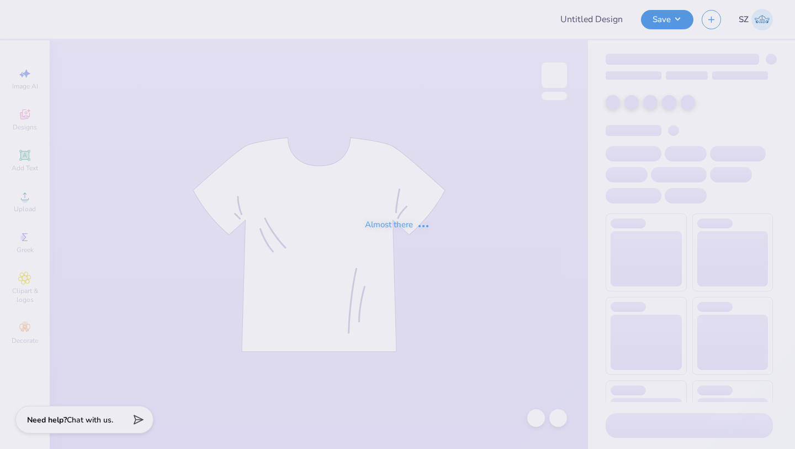
type input "[PERSON_NAME] : [GEOGRAPHIC_DATA]"
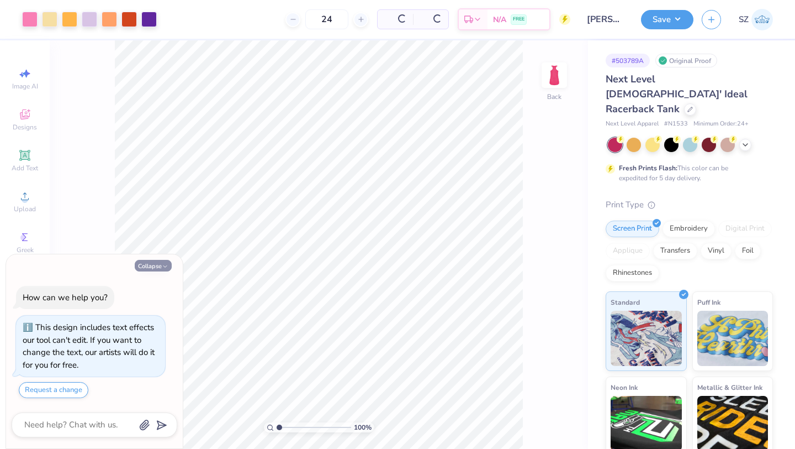
click at [163, 260] on button "Collapse" at bounding box center [153, 266] width 37 height 12
type textarea "x"
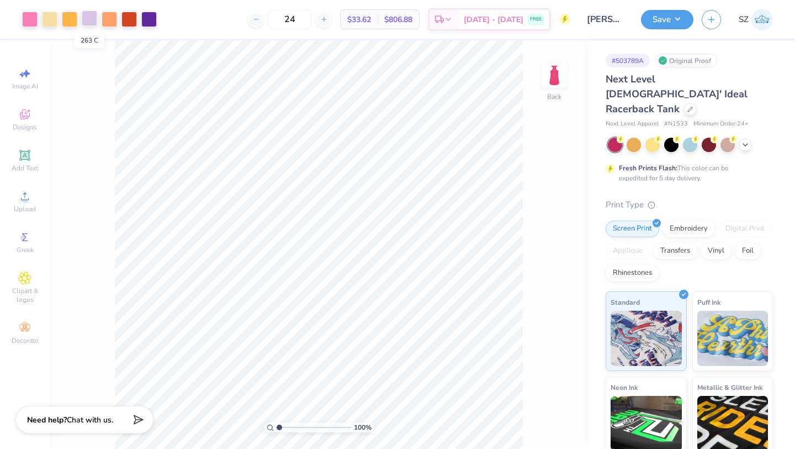
click at [85, 15] on div at bounding box center [89, 17] width 15 height 15
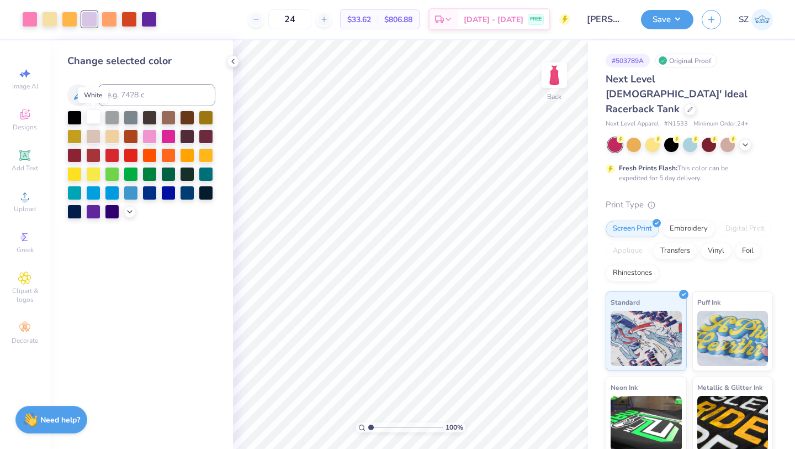
click at [97, 110] on div at bounding box center [93, 116] width 14 height 14
click at [62, 19] on div at bounding box center [69, 17] width 15 height 15
click at [106, 20] on div at bounding box center [109, 17] width 15 height 15
click at [69, 18] on div at bounding box center [69, 17] width 15 height 15
click at [131, 90] on input at bounding box center [156, 95] width 117 height 22
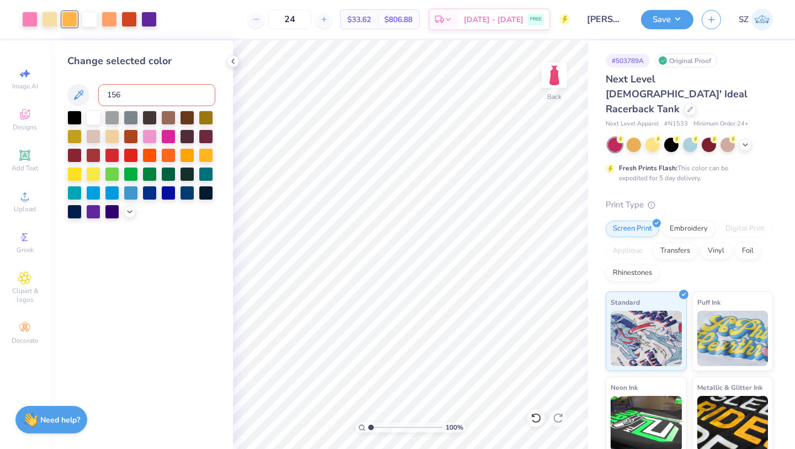
type input "1565"
click at [128, 18] on div at bounding box center [129, 17] width 15 height 15
click at [108, 17] on div at bounding box center [109, 17] width 15 height 15
click at [131, 18] on div at bounding box center [129, 17] width 15 height 15
click at [146, 91] on input at bounding box center [156, 95] width 117 height 22
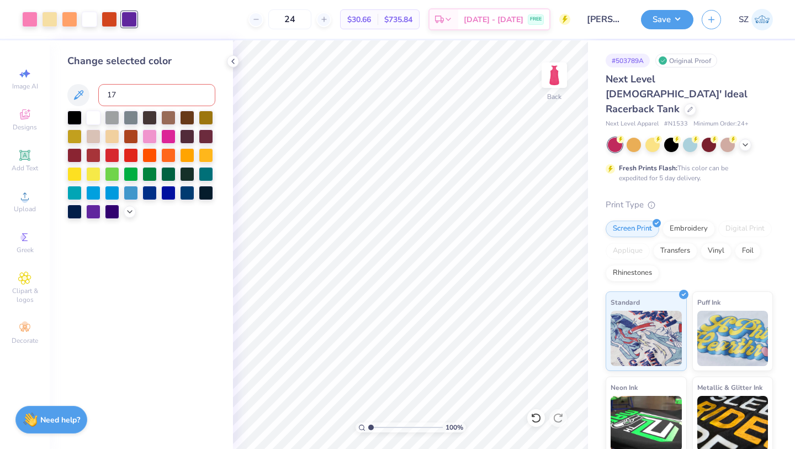
type input "173"
click at [231, 63] on icon at bounding box center [233, 61] width 9 height 9
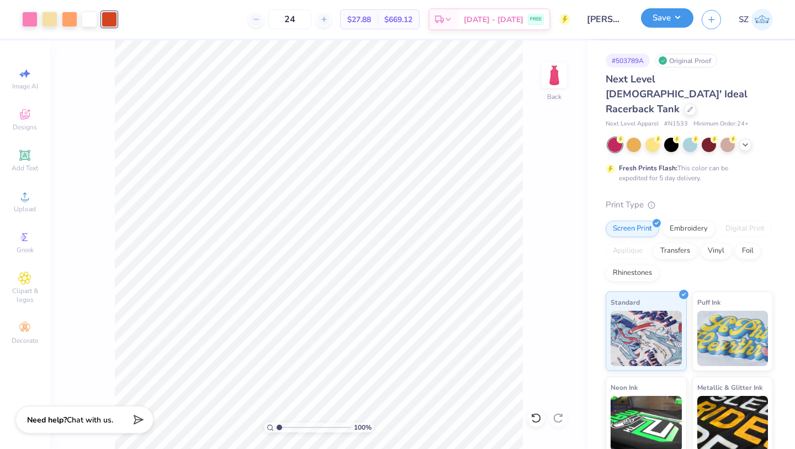
click at [658, 23] on button "Save" at bounding box center [667, 17] width 52 height 19
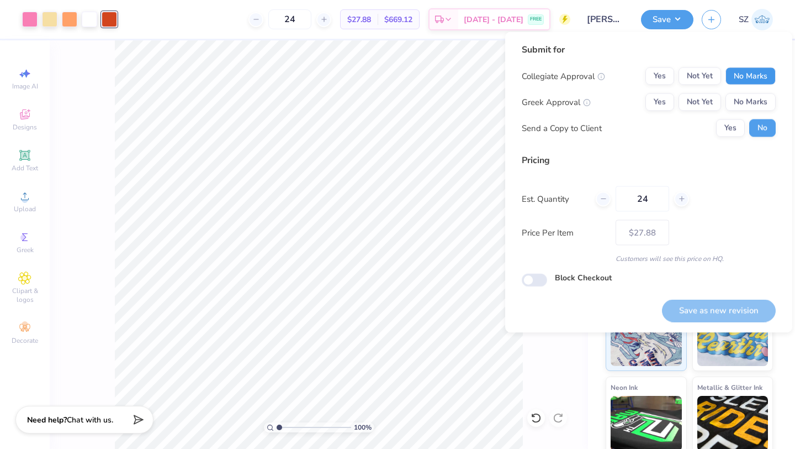
click at [765, 70] on button "No Marks" at bounding box center [751, 76] width 50 height 18
click at [751, 106] on button "No Marks" at bounding box center [751, 102] width 50 height 18
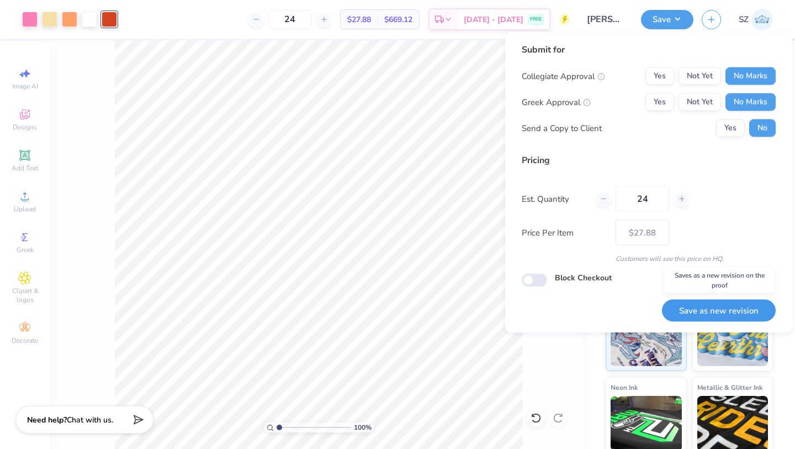
click at [678, 318] on button "Save as new revision" at bounding box center [719, 310] width 114 height 23
type input "– –"
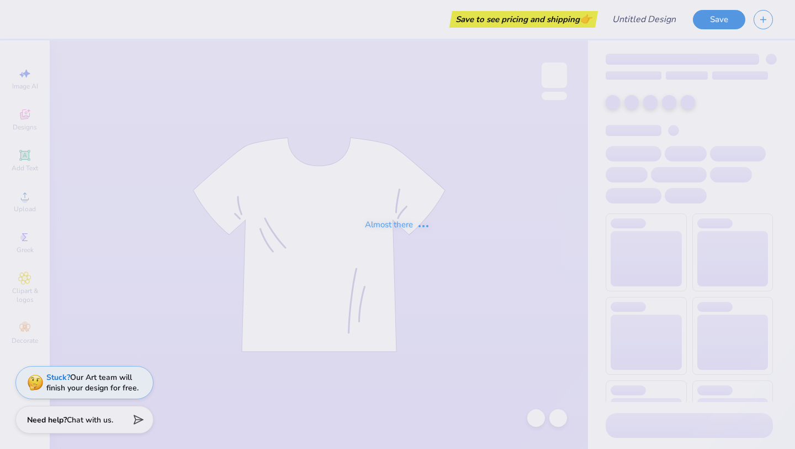
type input "Alpha Sigma Alpha Kettering Uni Fall Merch"
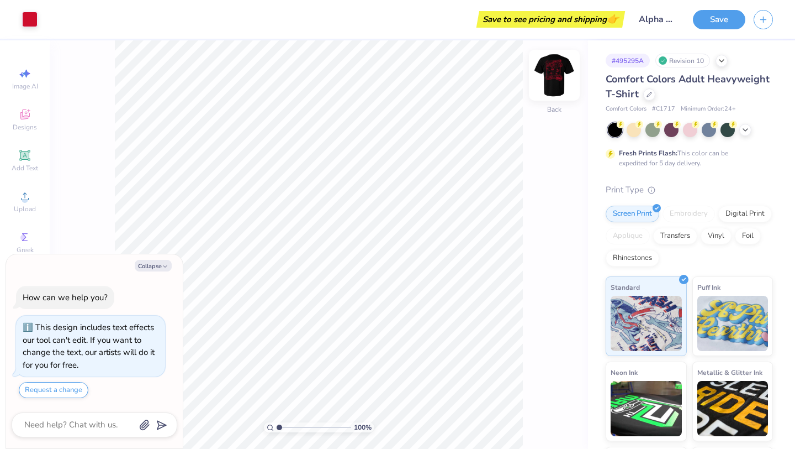
click at [551, 76] on img at bounding box center [555, 75] width 44 height 44
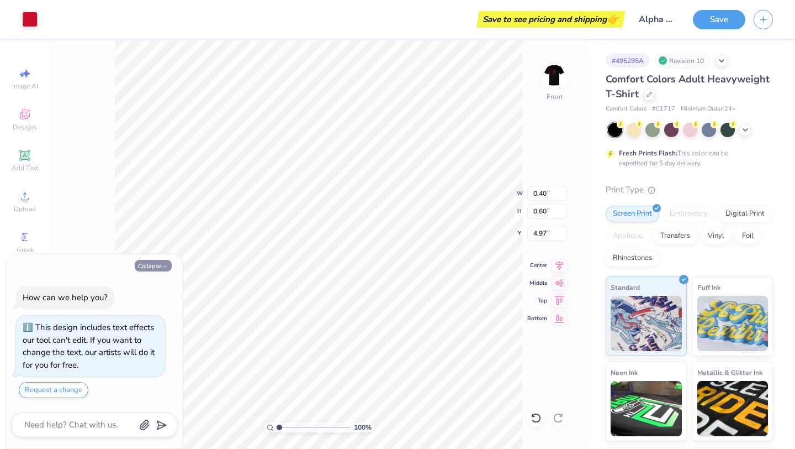
click at [156, 267] on button "Collapse" at bounding box center [153, 266] width 37 height 12
type textarea "x"
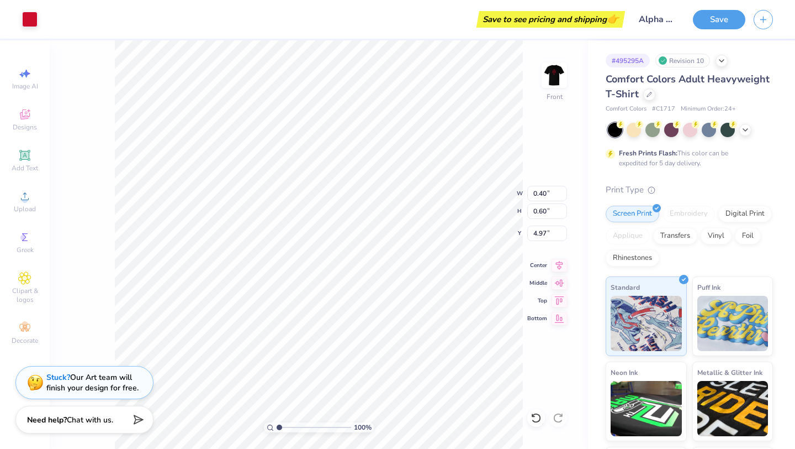
type input "0.41"
type input "0.61"
type input "4.97"
click at [537, 418] on icon at bounding box center [536, 417] width 11 height 11
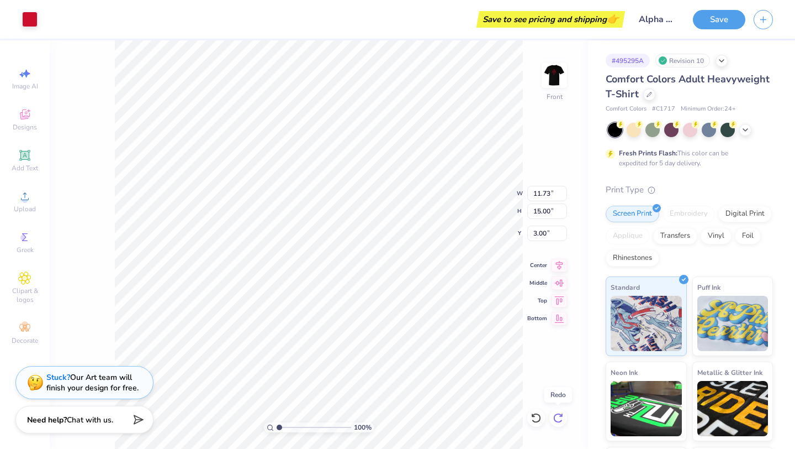
click at [559, 413] on icon at bounding box center [558, 418] width 9 height 10
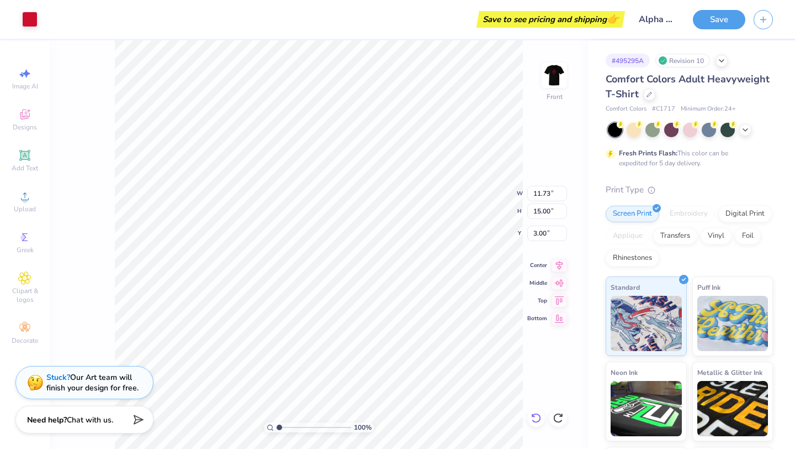
click at [537, 415] on icon at bounding box center [536, 417] width 11 height 11
click at [29, 164] on span "Add Text" at bounding box center [25, 168] width 27 height 9
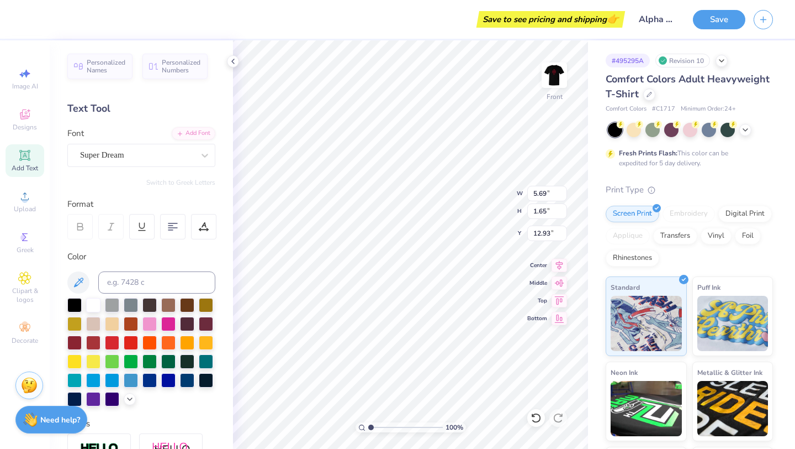
scroll to position [9, 3]
click at [176, 155] on div "Super Dream" at bounding box center [137, 154] width 116 height 17
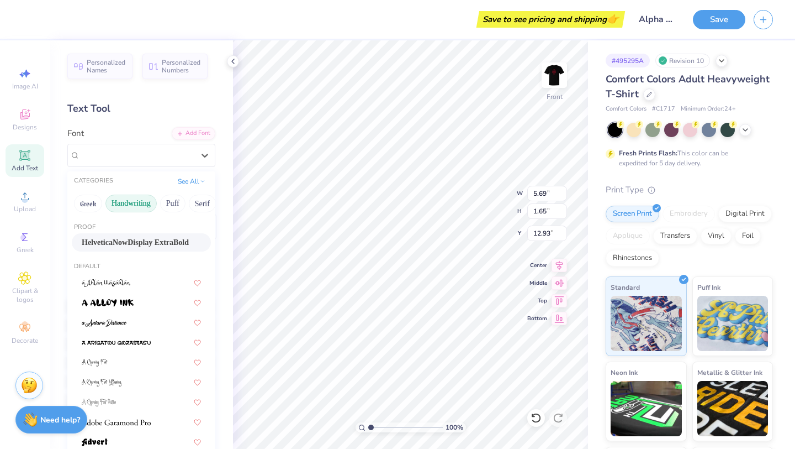
click at [136, 199] on button "Handwriting" at bounding box center [131, 203] width 51 height 18
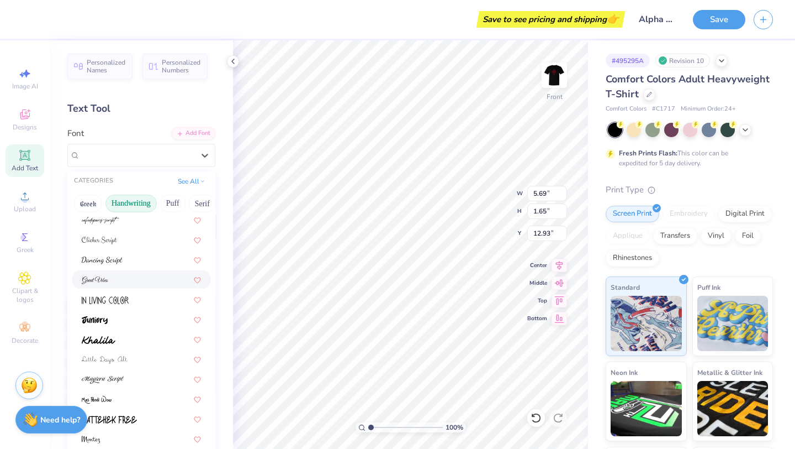
scroll to position [124, 0]
click at [117, 314] on div at bounding box center [141, 318] width 119 height 12
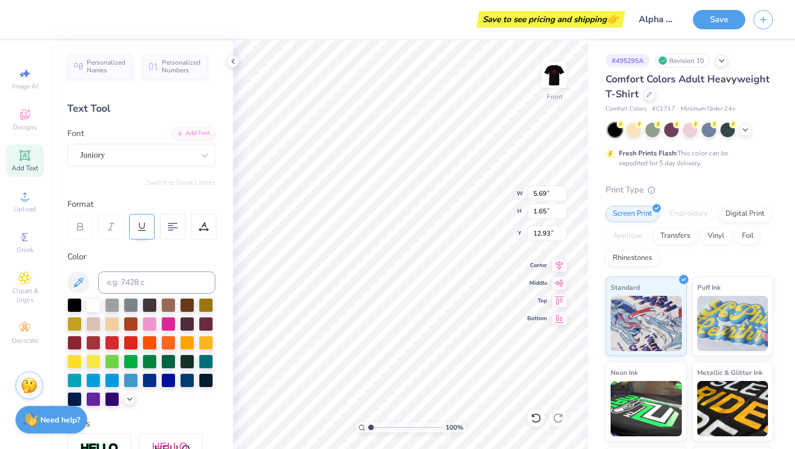
scroll to position [19, 0]
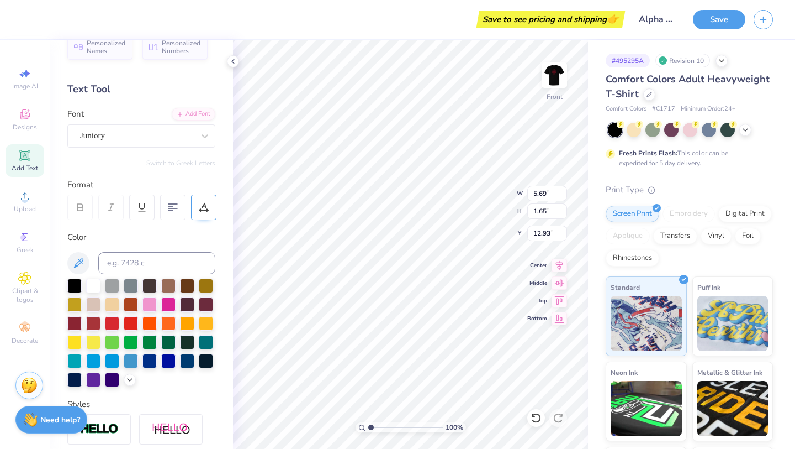
type textarea "RECRUITMENT"
click at [199, 210] on icon at bounding box center [204, 207] width 10 height 10
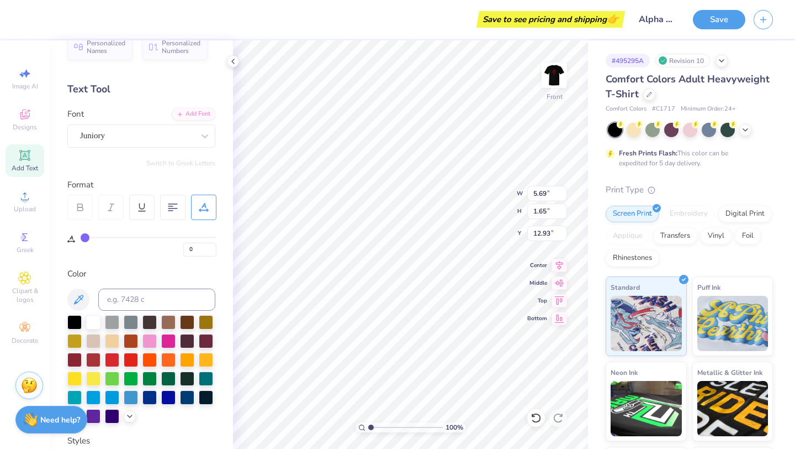
drag, startPoint x: 85, startPoint y: 238, endPoint x: 55, endPoint y: 238, distance: 29.8
click at [56, 238] on div "Personalized Names Personalized Numbers Text Tool Add Font Font Juniory Switch …" at bounding box center [141, 244] width 183 height 408
click at [185, 138] on div "Juniory" at bounding box center [137, 135] width 116 height 17
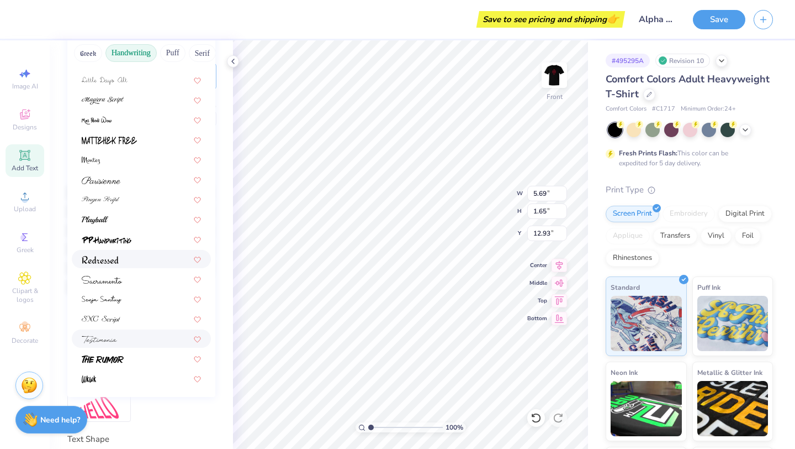
scroll to position [151, 0]
click at [127, 356] on div at bounding box center [141, 357] width 119 height 12
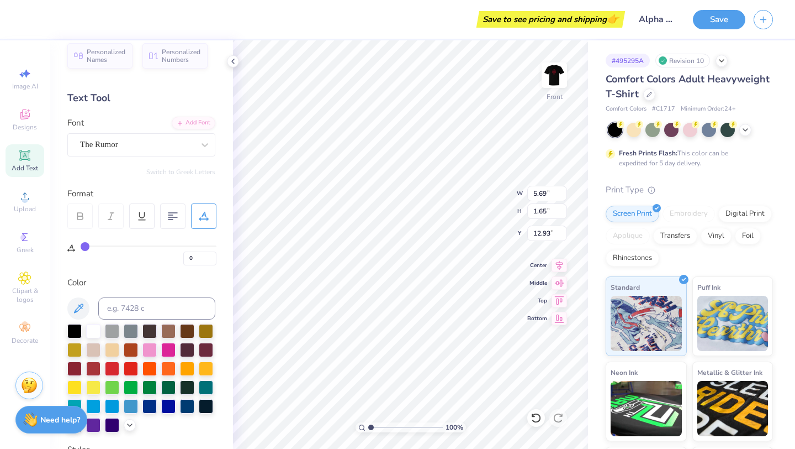
scroll to position [0, 0]
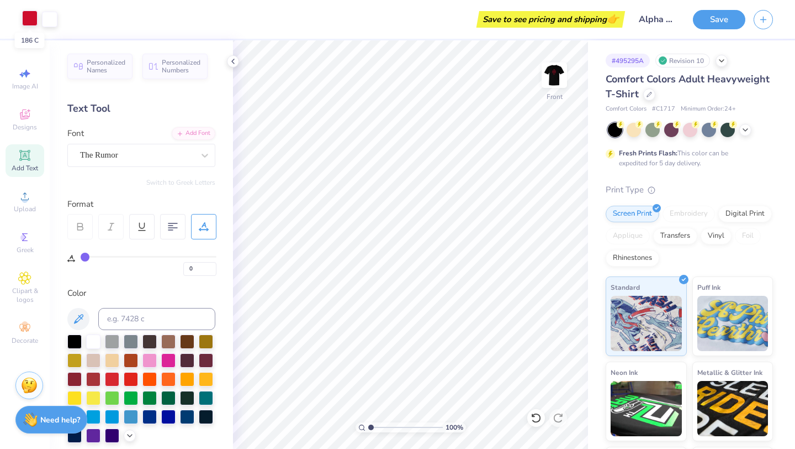
click at [26, 20] on div at bounding box center [29, 17] width 15 height 15
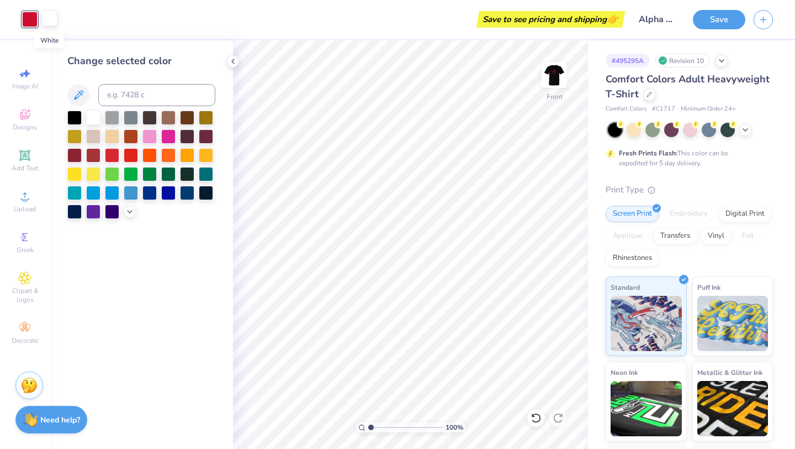
click at [49, 20] on div at bounding box center [49, 17] width 15 height 15
click at [118, 90] on input at bounding box center [156, 95] width 117 height 22
type input "186"
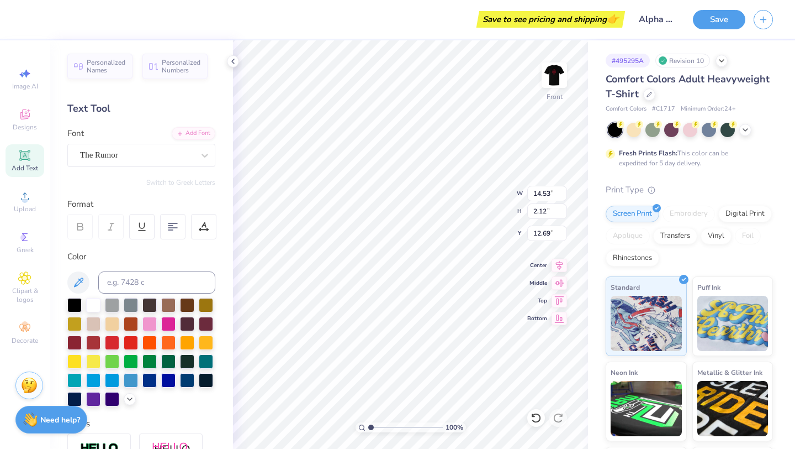
type input "5.13"
type input "0.75"
type input "4.87"
type input "5.03"
type input "1.29"
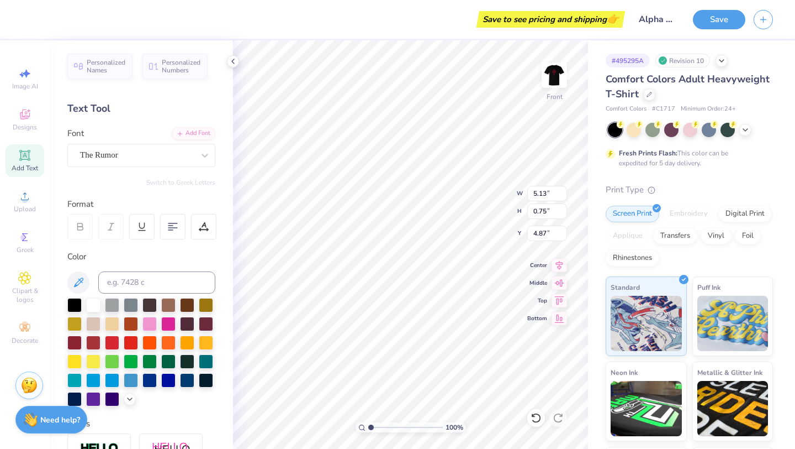
type input "4.59"
type input "3.41"
type input "0.87"
type input "4.87"
type input "0.40"
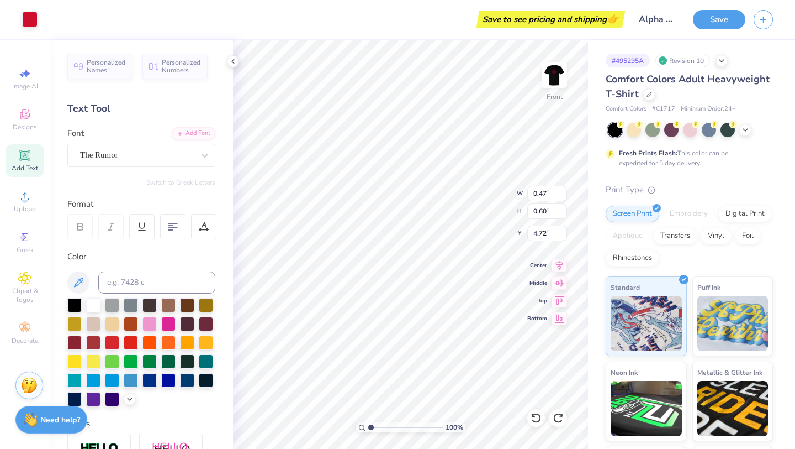
type input "0.61"
type input "4.76"
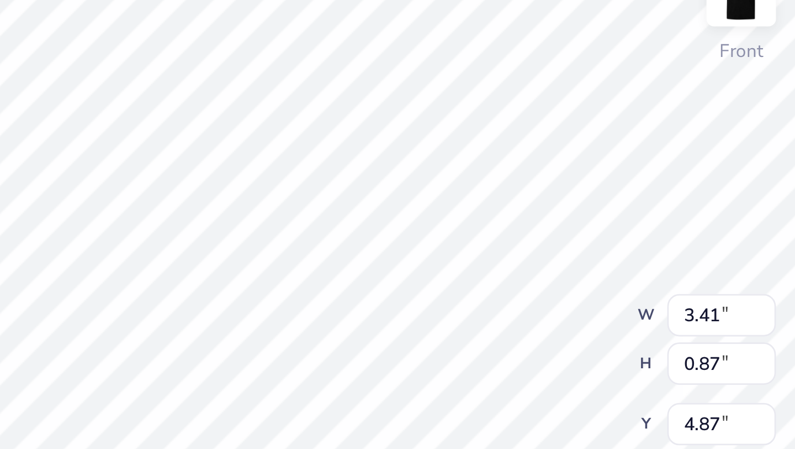
scroll to position [9, 4]
type textarea "RECRUITMENT 2025"
type input "11.73"
type input "15.00"
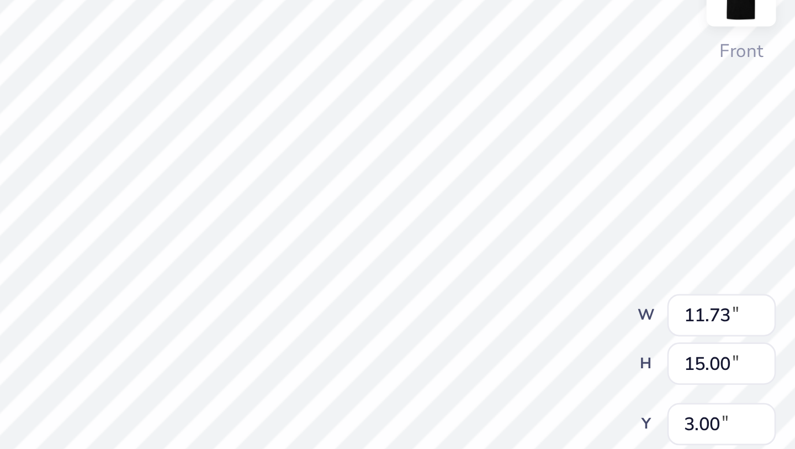
type input "3.00"
type input "4.47"
type input "0.92"
type input "4.68"
type input "4.77"
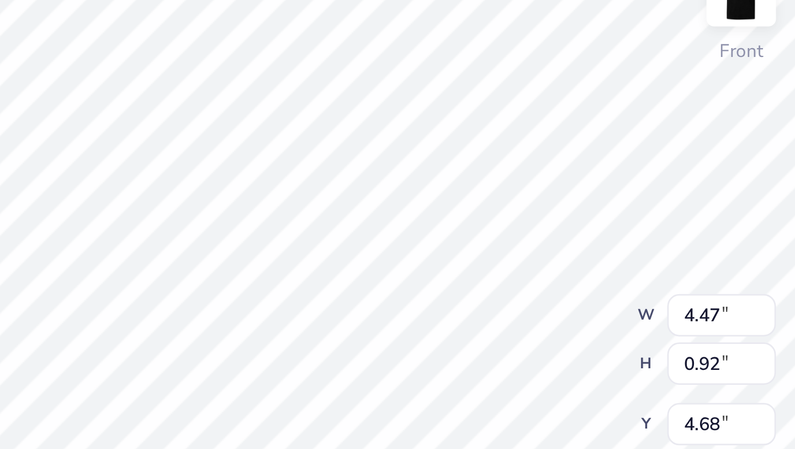
type input "0.98"
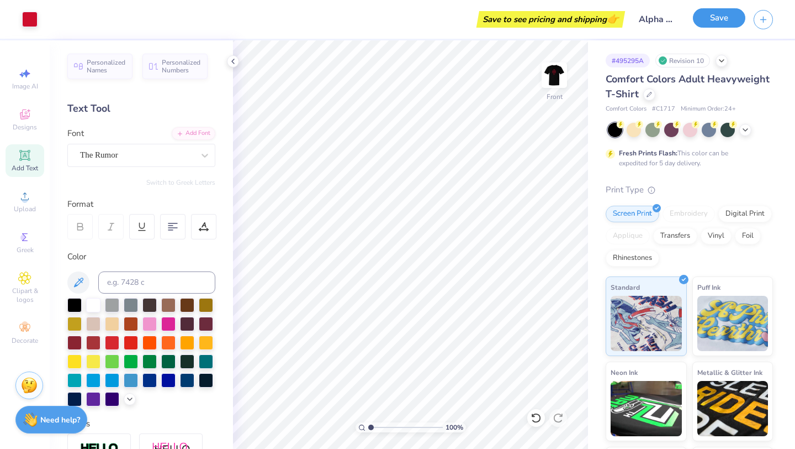
click at [716, 17] on button "Save" at bounding box center [719, 17] width 52 height 19
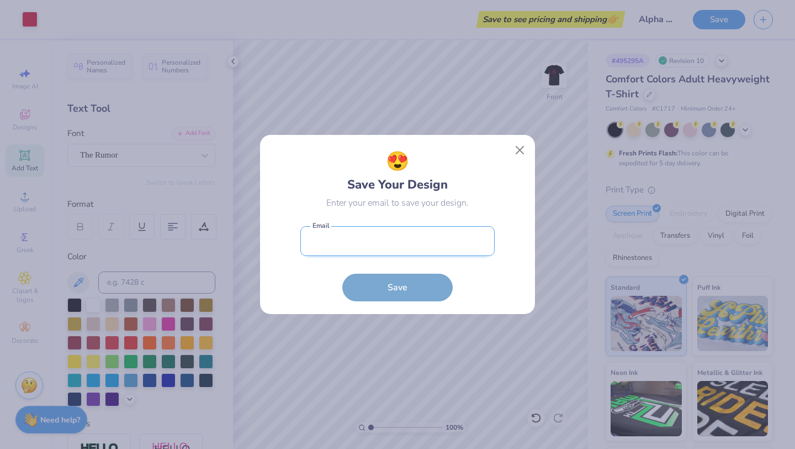
click at [408, 242] on input "email" at bounding box center [398, 241] width 194 height 30
type input "shravani.zade@freshprints.com"
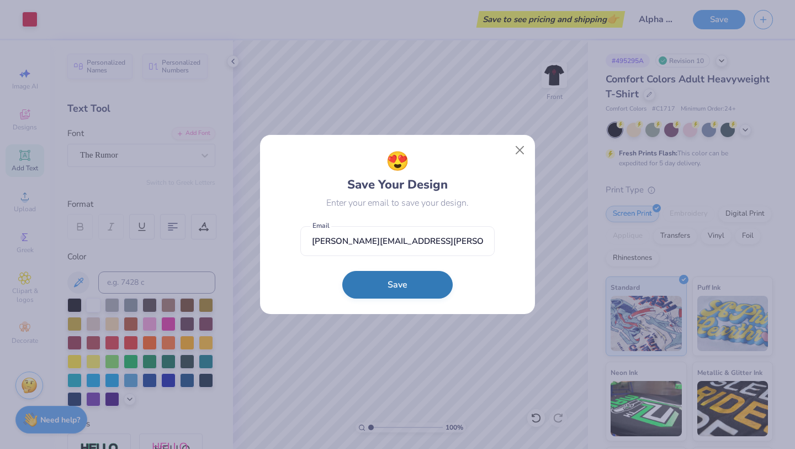
click at [392, 292] on button "Save" at bounding box center [397, 285] width 110 height 28
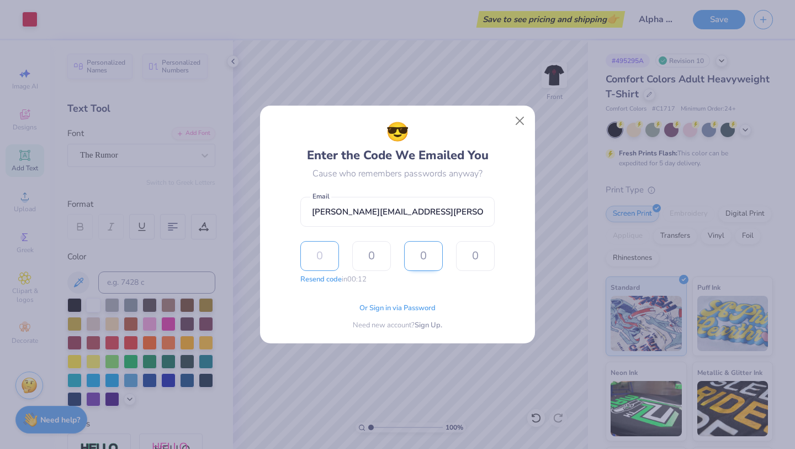
type input "7"
type input "2"
type input "1"
type input "7"
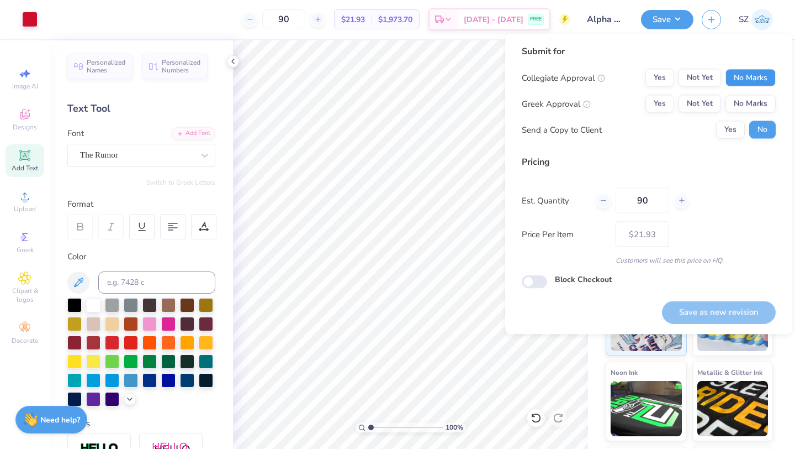
click at [752, 72] on button "No Marks" at bounding box center [751, 78] width 50 height 18
click at [693, 101] on button "Not Yet" at bounding box center [700, 104] width 43 height 18
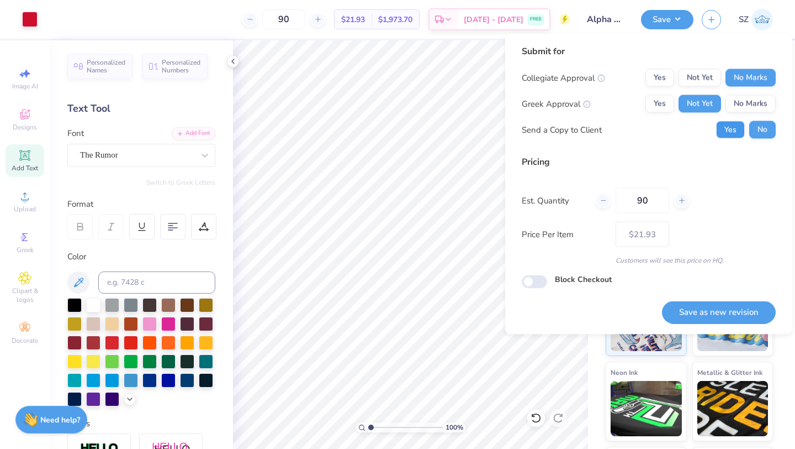
click at [730, 137] on button "Yes" at bounding box center [730, 130] width 29 height 18
click at [696, 313] on button "Save as new revision" at bounding box center [719, 312] width 114 height 23
type input "$21.93"
